Goal: Task Accomplishment & Management: Use online tool/utility

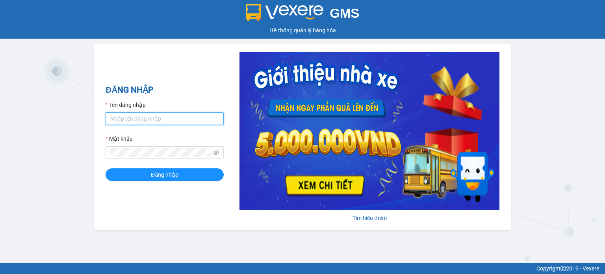
type input "vphongha.halan"
click at [31, 75] on div "GMS Hệ thống quản lý hàng hóa ĐĂNG NHẬP Tên đăng nhập vphongha.halan Mật khẩu Đ…" at bounding box center [302, 131] width 605 height 263
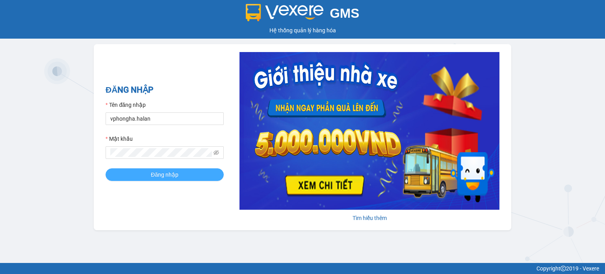
drag, startPoint x: 167, startPoint y: 176, endPoint x: 163, endPoint y: 185, distance: 9.7
click at [163, 185] on div "ĐĂNG NHẬP Tên đăng nhập vphongha.halan Mật khẩu Đăng nhập" at bounding box center [164, 136] width 118 height 107
click at [162, 176] on span "Đăng nhập" at bounding box center [165, 174] width 28 height 9
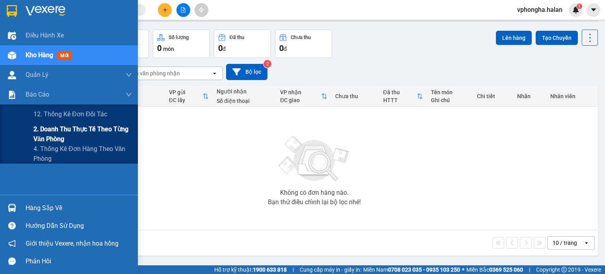
scroll to position [36, 0]
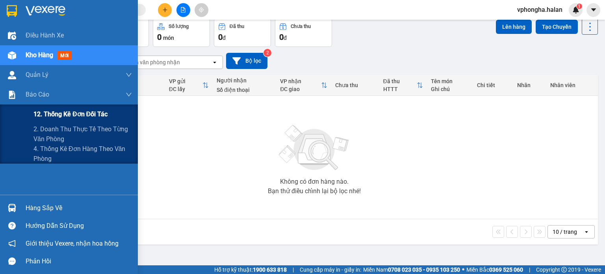
click at [96, 115] on span "12. Thống kê đơn đối tác" at bounding box center [70, 114] width 74 height 10
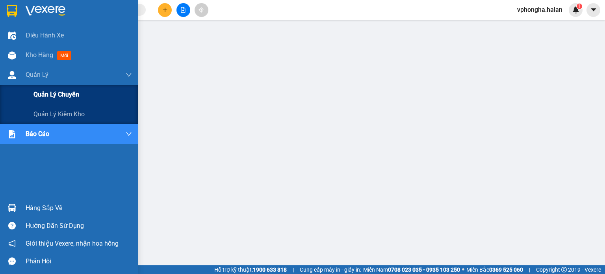
click at [63, 96] on span "Quản lý chuyến" at bounding box center [56, 94] width 46 height 10
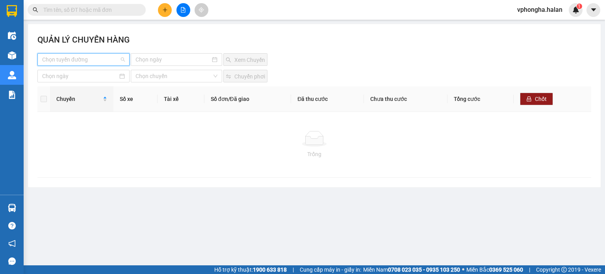
click at [90, 61] on input "search" at bounding box center [80, 60] width 77 height 12
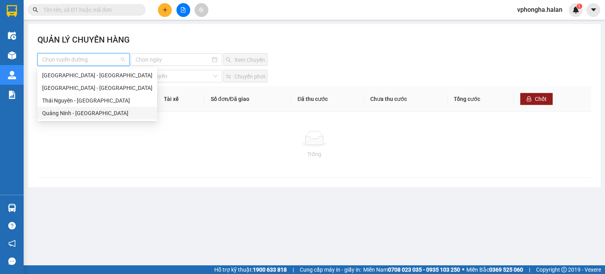
click at [79, 113] on div "Quảng Ninh - Thái Nguyên" at bounding box center [97, 113] width 110 height 9
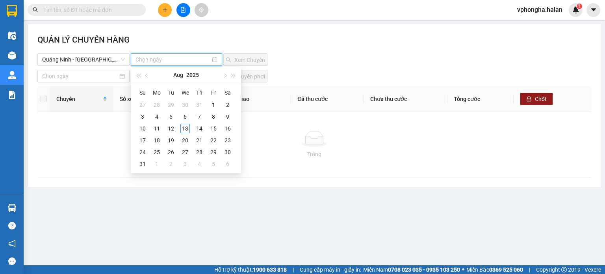
click at [178, 59] on input at bounding box center [172, 59] width 74 height 9
type input "13-08-2025"
drag, startPoint x: 185, startPoint y: 128, endPoint x: 191, endPoint y: 126, distance: 6.0
click at [185, 128] on div "13" at bounding box center [184, 128] width 9 height 9
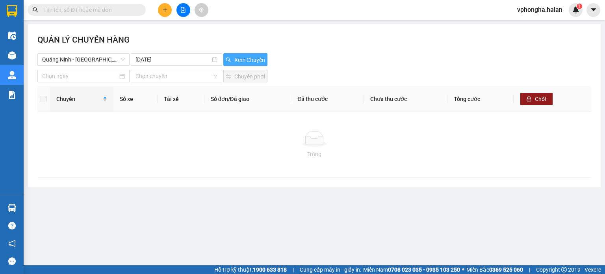
click at [252, 59] on span "Xem Chuyến" at bounding box center [249, 60] width 31 height 9
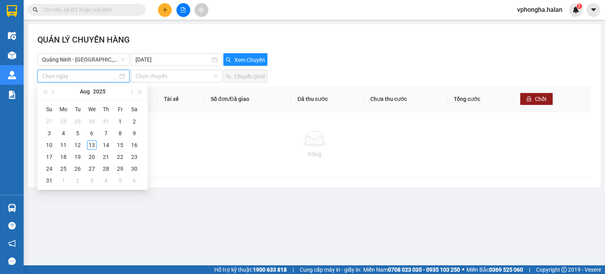
click at [77, 75] on input at bounding box center [80, 76] width 76 height 9
type input "13-08-2025"
click at [91, 144] on div "13" at bounding box center [91, 144] width 9 height 9
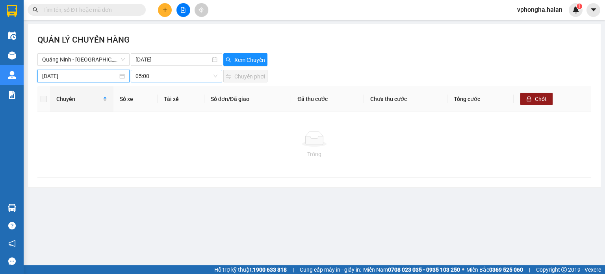
click at [176, 71] on span "05:00" at bounding box center [175, 76] width 81 height 12
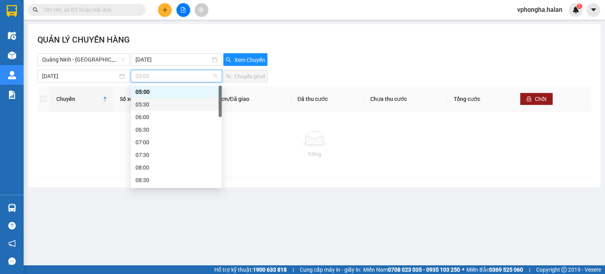
click at [147, 108] on div "05:30" at bounding box center [175, 104] width 81 height 9
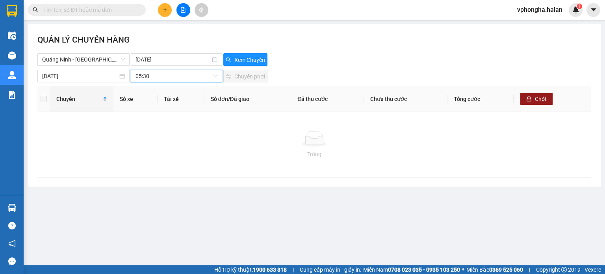
click at [179, 80] on span "05:30" at bounding box center [175, 76] width 81 height 12
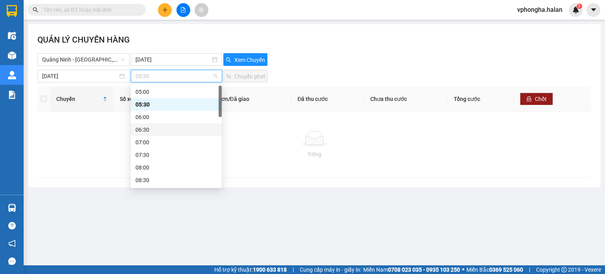
click at [142, 129] on div "06:30" at bounding box center [175, 129] width 81 height 9
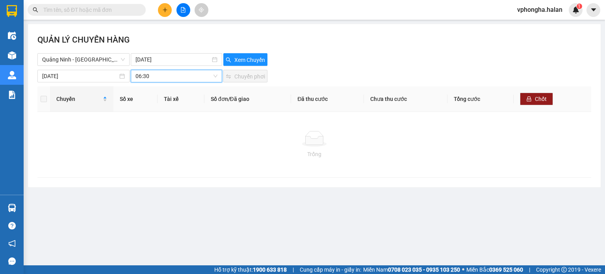
click at [173, 76] on span "06:30" at bounding box center [175, 76] width 81 height 12
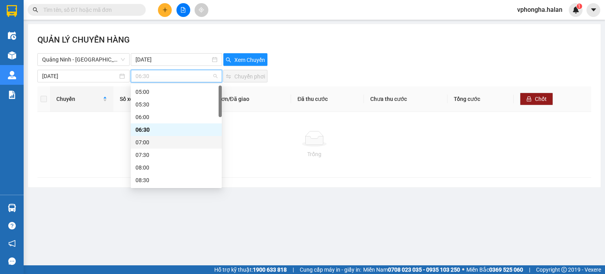
click at [142, 141] on div "07:00" at bounding box center [175, 142] width 81 height 9
